Goal: Find specific page/section: Find specific page/section

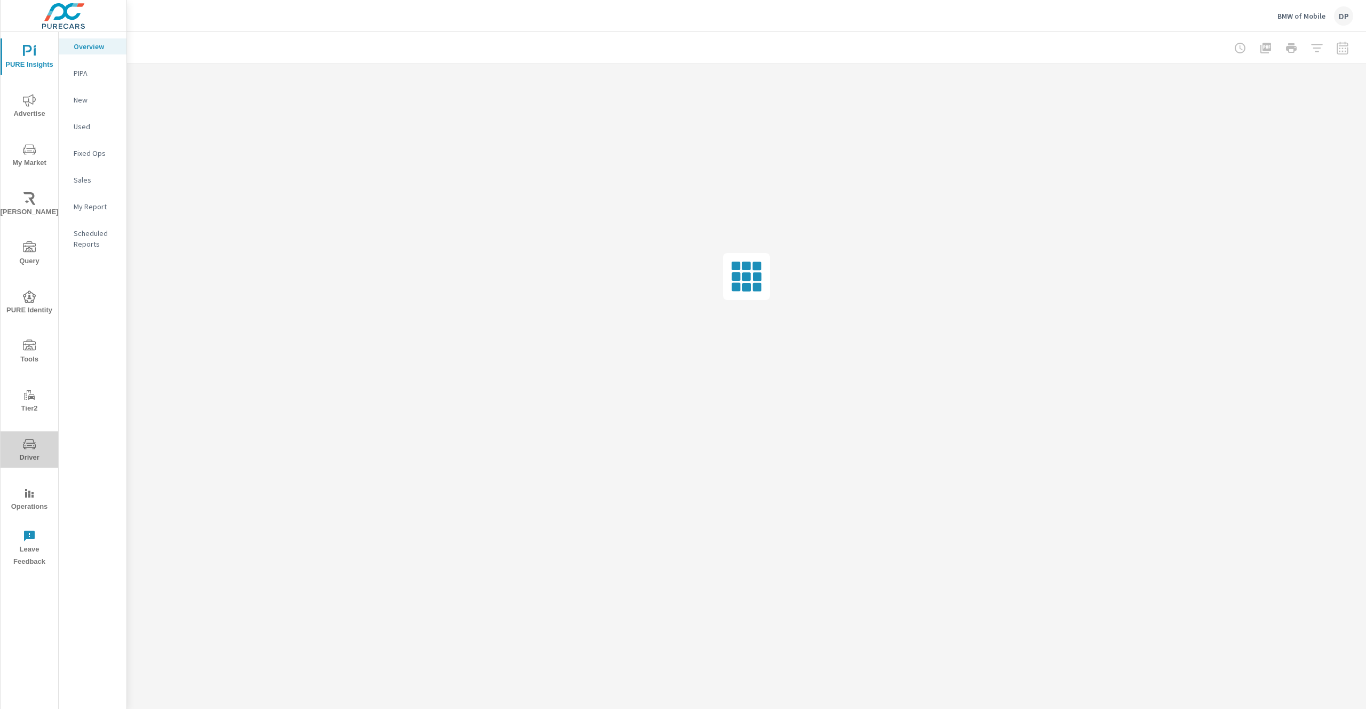
click at [27, 463] on span "Driver" at bounding box center [29, 451] width 51 height 26
